Goal: Task Accomplishment & Management: Manage account settings

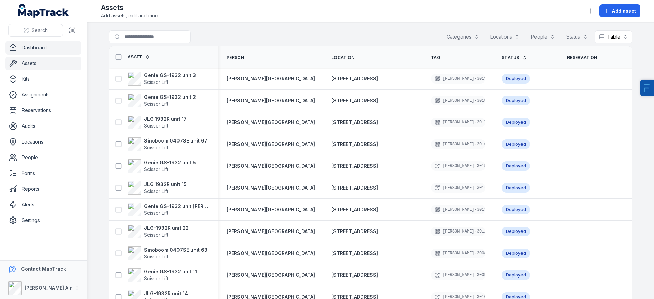
click at [61, 50] on link "Dashboard" at bounding box center [43, 48] width 76 height 14
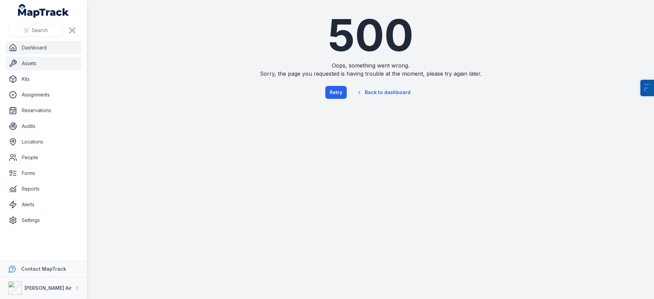
click at [54, 67] on link "Assets" at bounding box center [43, 64] width 76 height 14
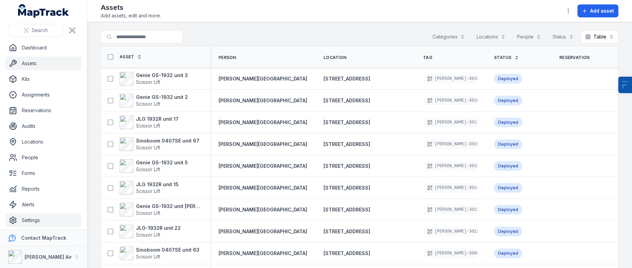
click at [50, 219] on link "Settings" at bounding box center [43, 220] width 76 height 14
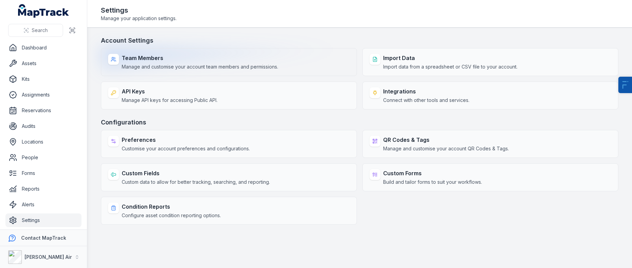
click at [166, 70] on span "Manage and customise your account team members and permissions." at bounding box center [200, 66] width 156 height 7
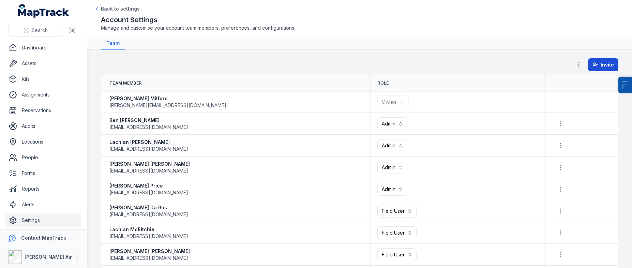
click at [605, 65] on span "Invite" at bounding box center [607, 64] width 13 height 7
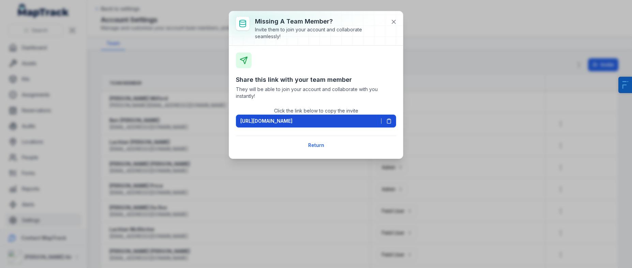
click at [292, 120] on span "[URL][DOMAIN_NAME]" at bounding box center [266, 121] width 52 height 7
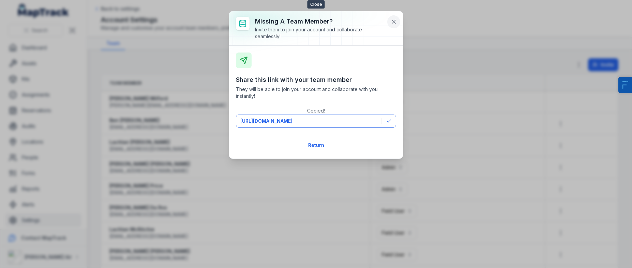
click at [398, 23] on button at bounding box center [393, 21] width 13 height 13
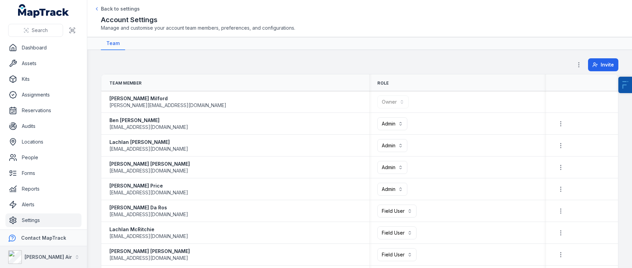
click at [50, 252] on button "[PERSON_NAME] Air" at bounding box center [43, 257] width 87 height 22
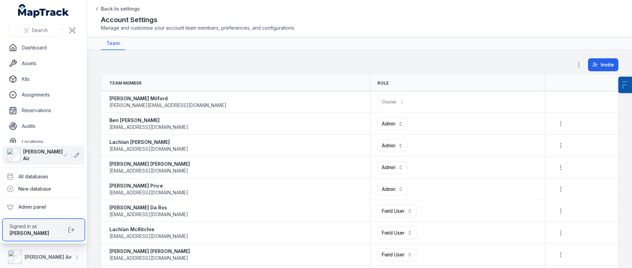
click at [54, 229] on span "Signed in as" at bounding box center [36, 226] width 52 height 7
